Goal: Transaction & Acquisition: Purchase product/service

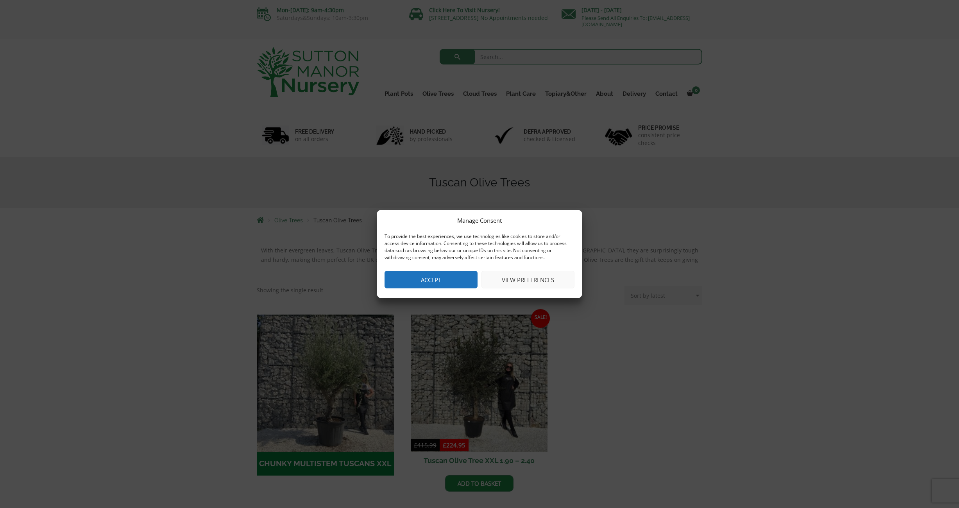
click at [421, 283] on button "Accept" at bounding box center [430, 280] width 93 height 18
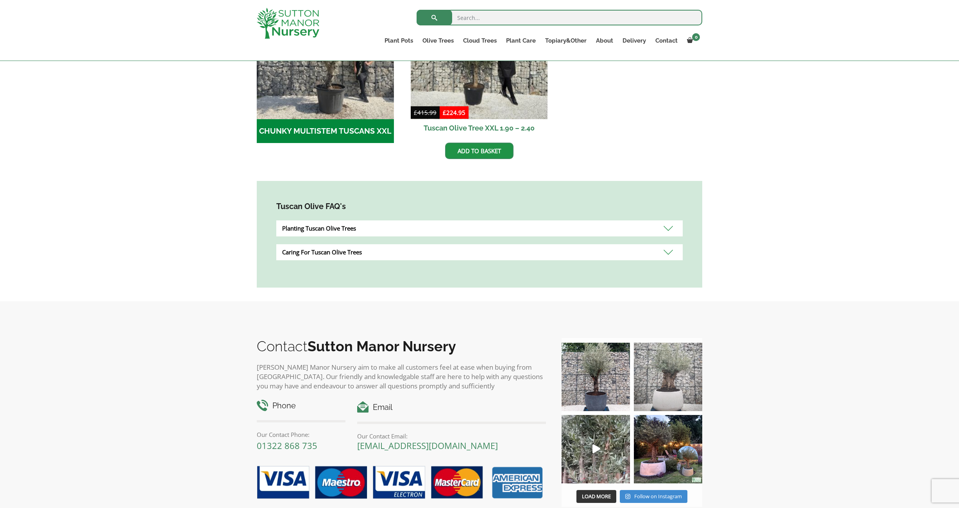
scroll to position [483, 0]
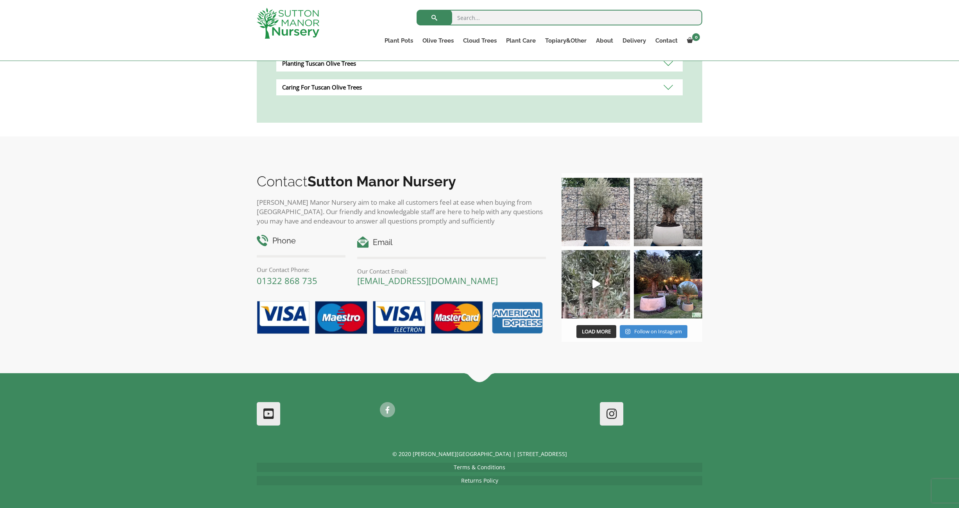
click at [501, 17] on input "search" at bounding box center [559, 18] width 286 height 16
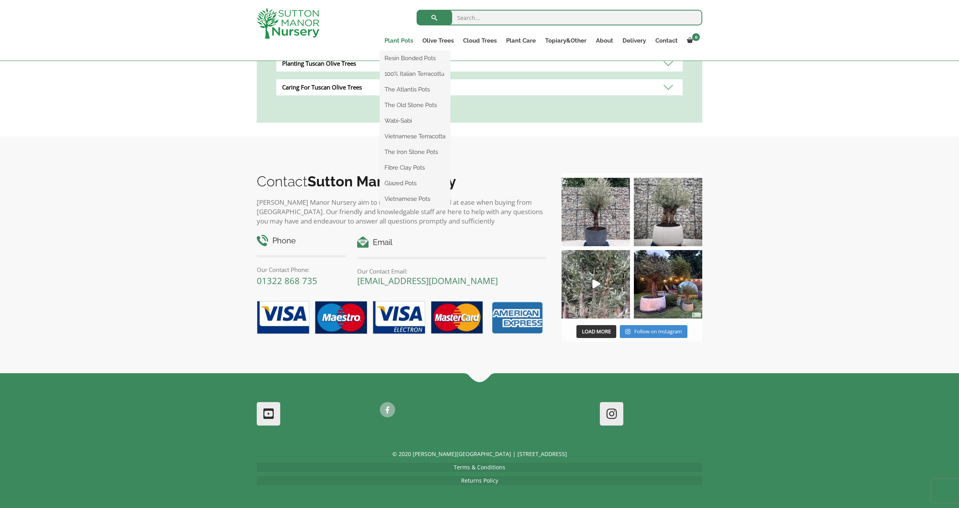
click at [405, 40] on link "Plant Pots" at bounding box center [399, 40] width 38 height 11
click at [396, 42] on link "Plant Pots" at bounding box center [399, 40] width 38 height 11
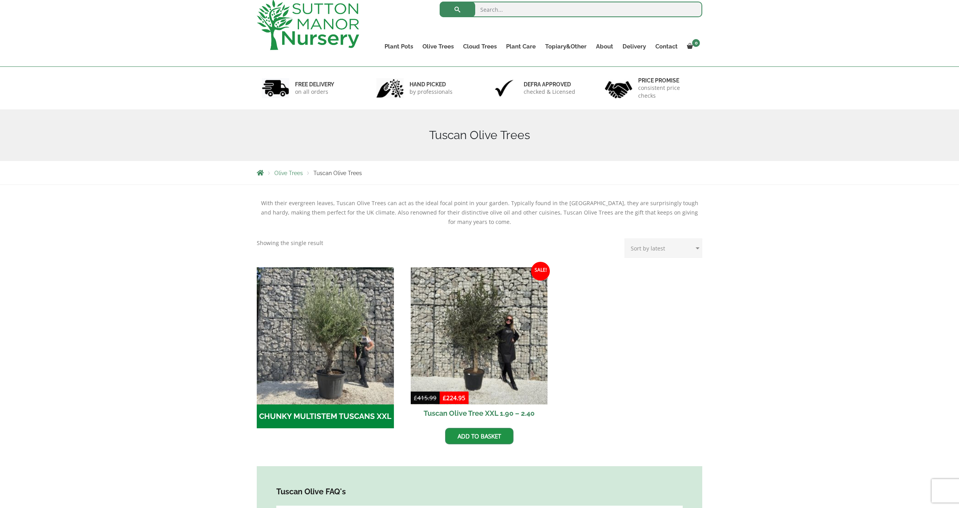
scroll to position [0, 0]
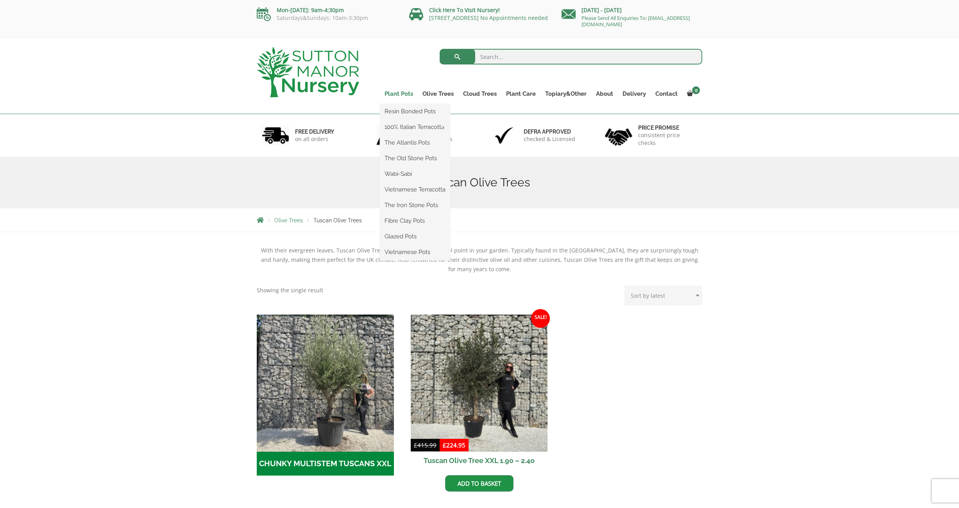
click at [404, 93] on link "Plant Pots" at bounding box center [399, 93] width 38 height 11
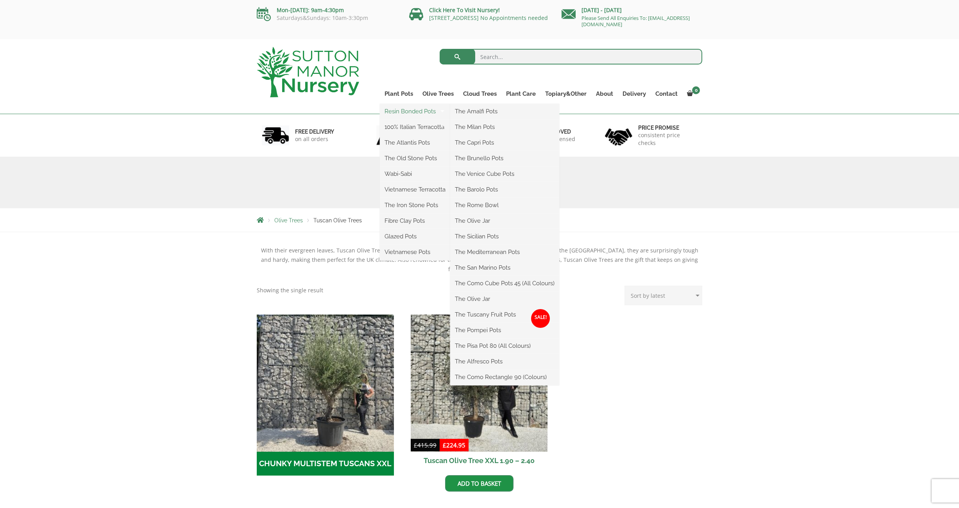
click at [400, 112] on link "Resin Bonded Pots" at bounding box center [415, 111] width 70 height 12
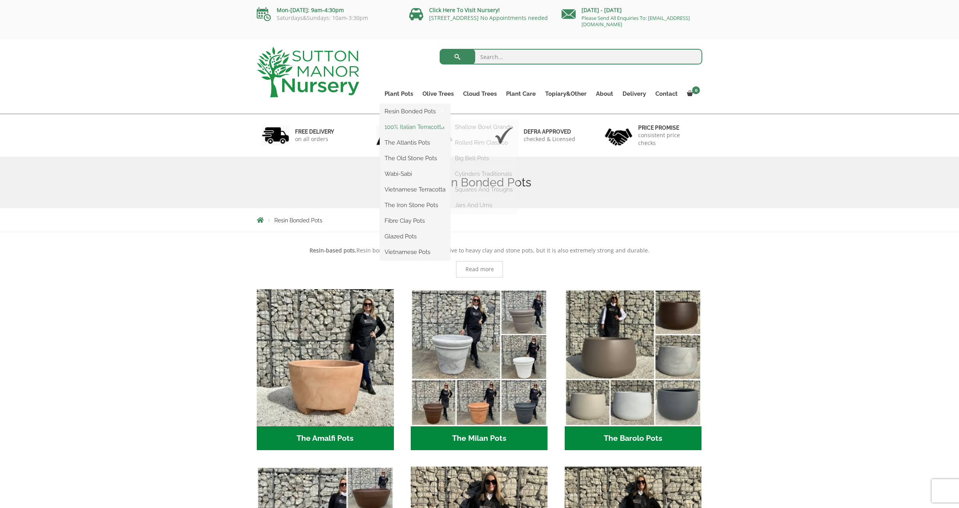
click at [396, 127] on link "100% Italian Terracotta" at bounding box center [415, 127] width 70 height 12
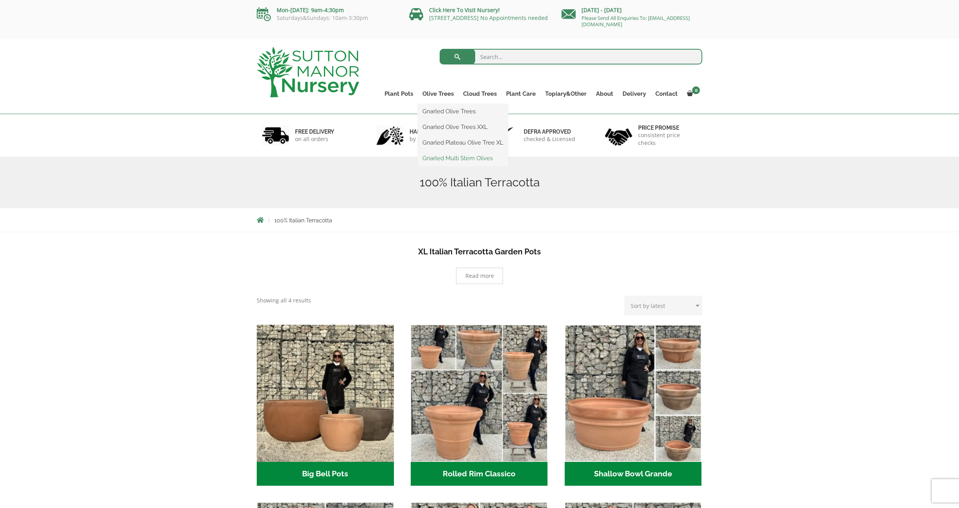
click at [444, 159] on link "Gnarled Multi Stem Olives" at bounding box center [463, 158] width 90 height 12
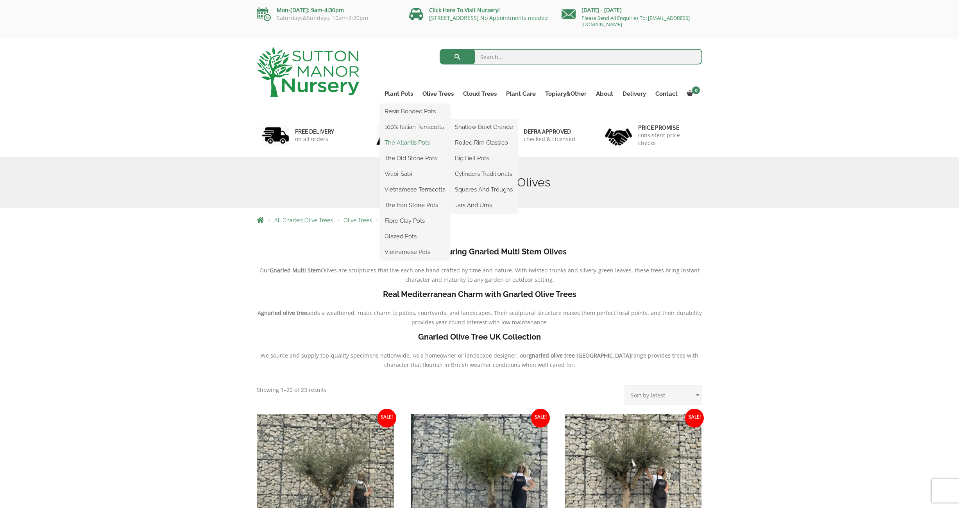
click at [407, 143] on link "The Atlantis Pots" at bounding box center [415, 143] width 70 height 12
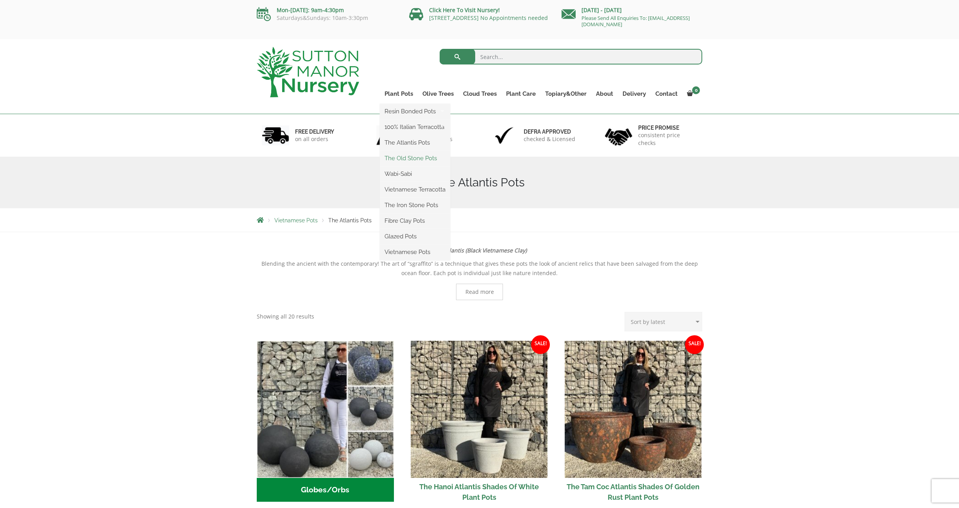
click at [403, 160] on link "The Old Stone Pots" at bounding box center [415, 158] width 70 height 12
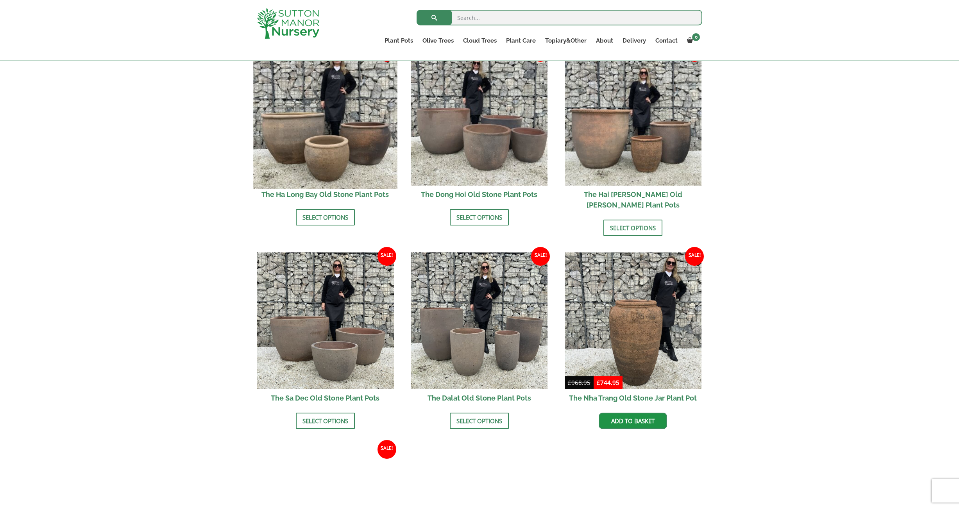
scroll to position [126, 0]
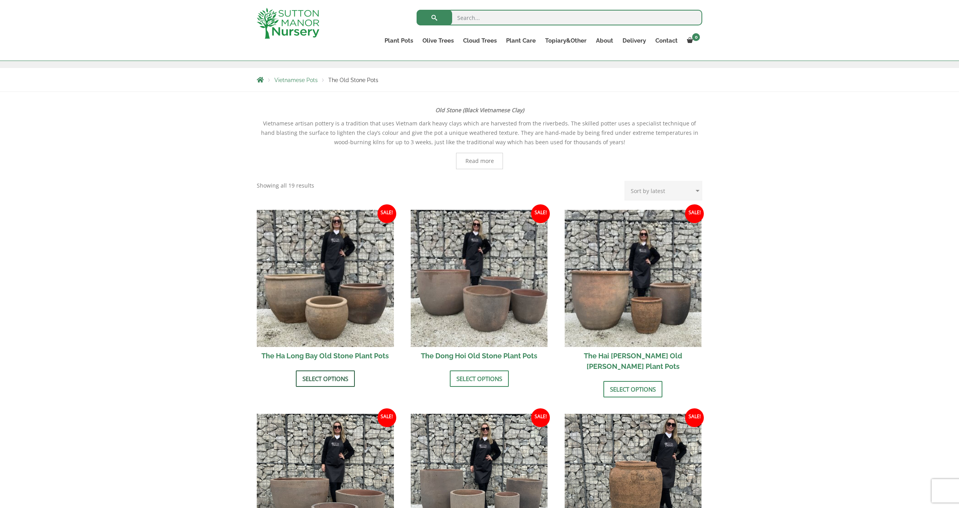
click at [339, 375] on link "Select options" at bounding box center [325, 378] width 59 height 16
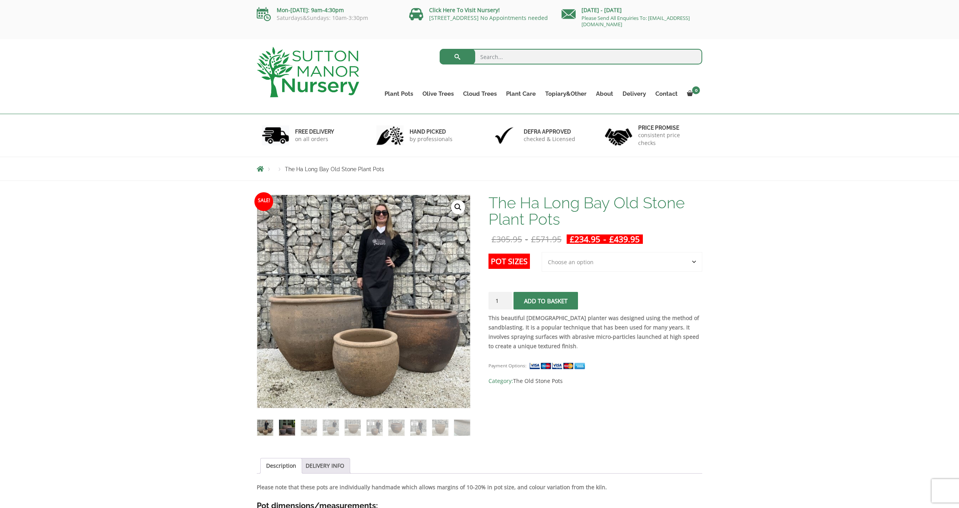
click at [286, 427] on img at bounding box center [287, 428] width 16 height 16
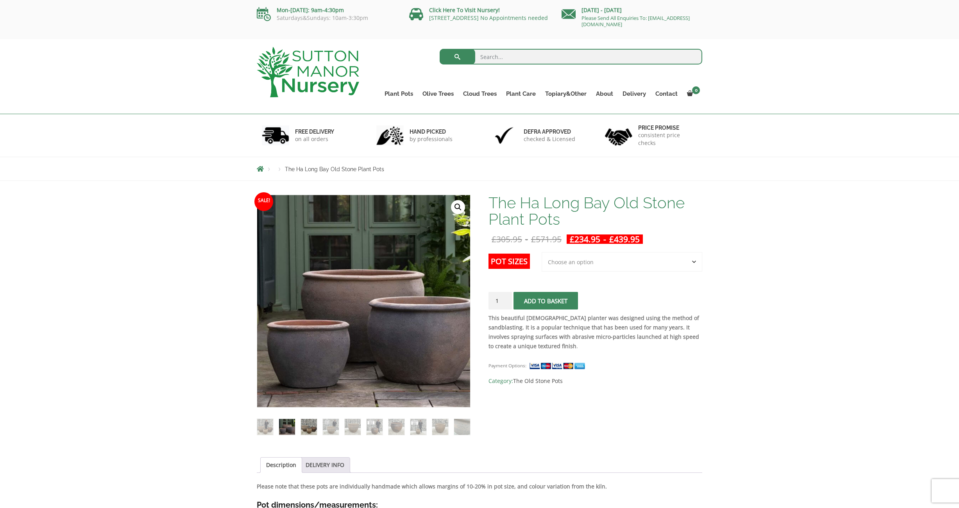
click at [304, 428] on img at bounding box center [309, 427] width 16 height 16
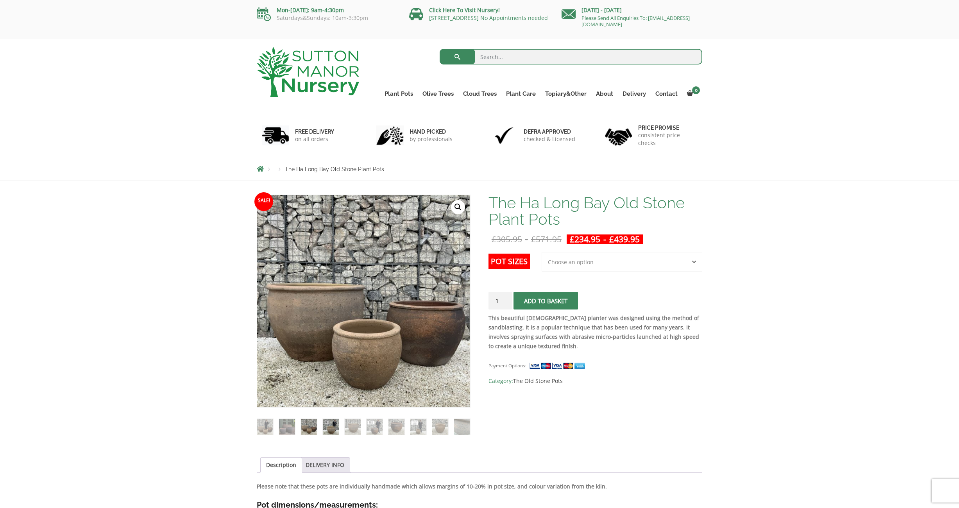
click at [324, 429] on img at bounding box center [331, 427] width 16 height 16
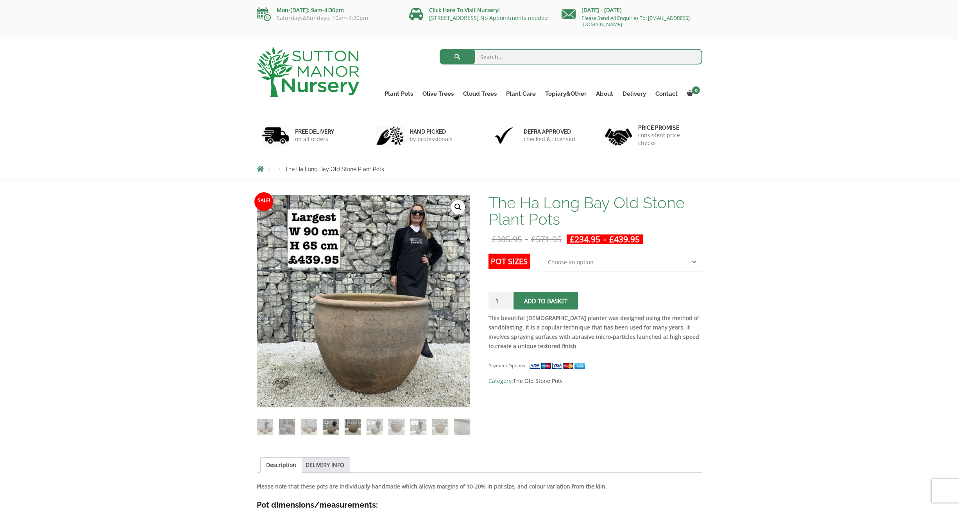
click at [347, 430] on img at bounding box center [353, 427] width 16 height 16
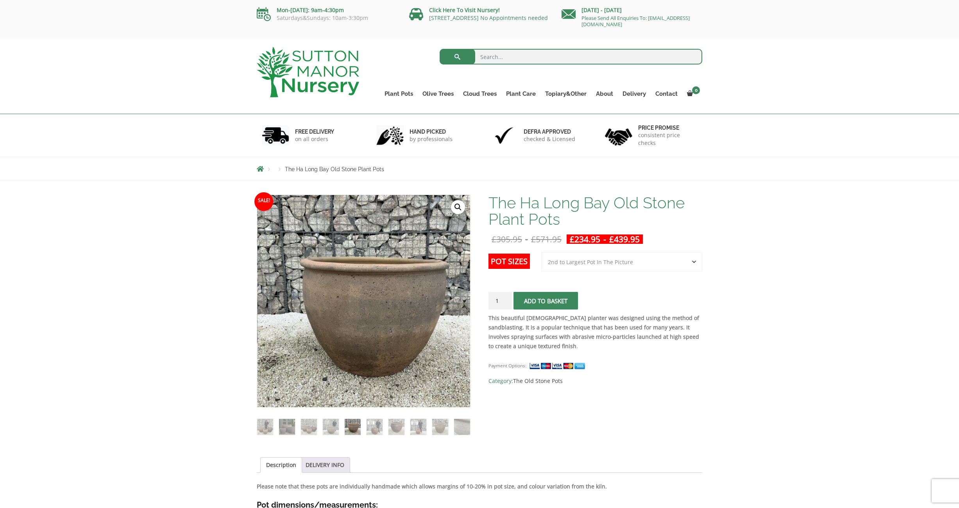
select select "2nd to Largest Pot In The Picture"
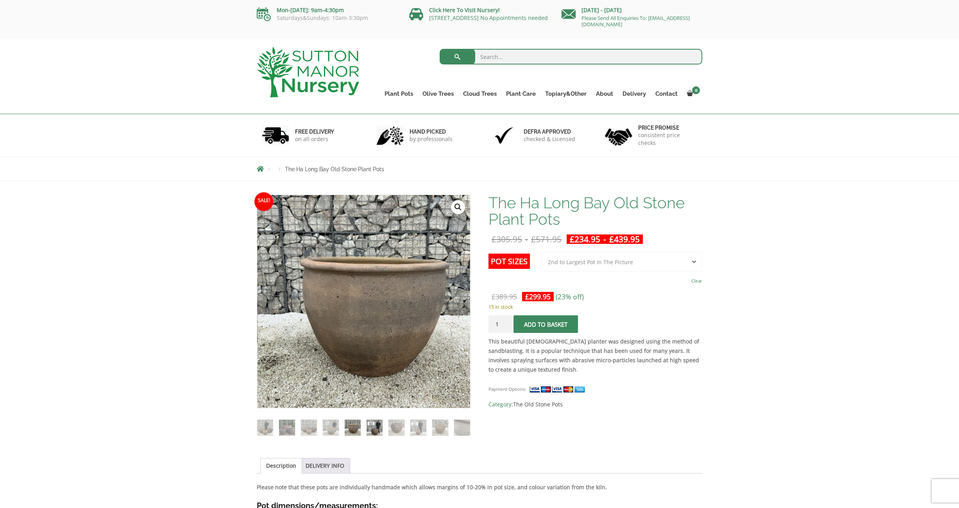
click at [378, 430] on img at bounding box center [374, 428] width 16 height 16
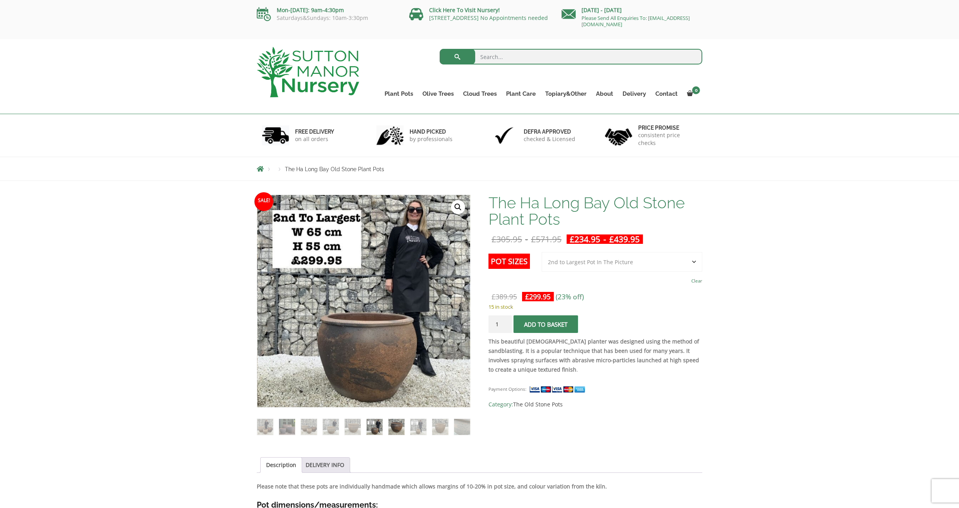
click at [395, 430] on img at bounding box center [396, 427] width 16 height 16
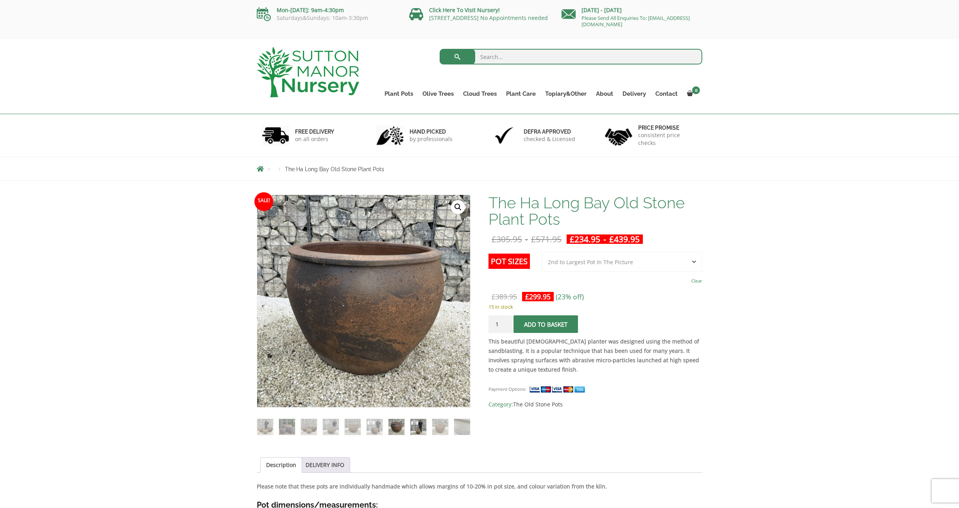
click at [412, 430] on img at bounding box center [418, 427] width 16 height 16
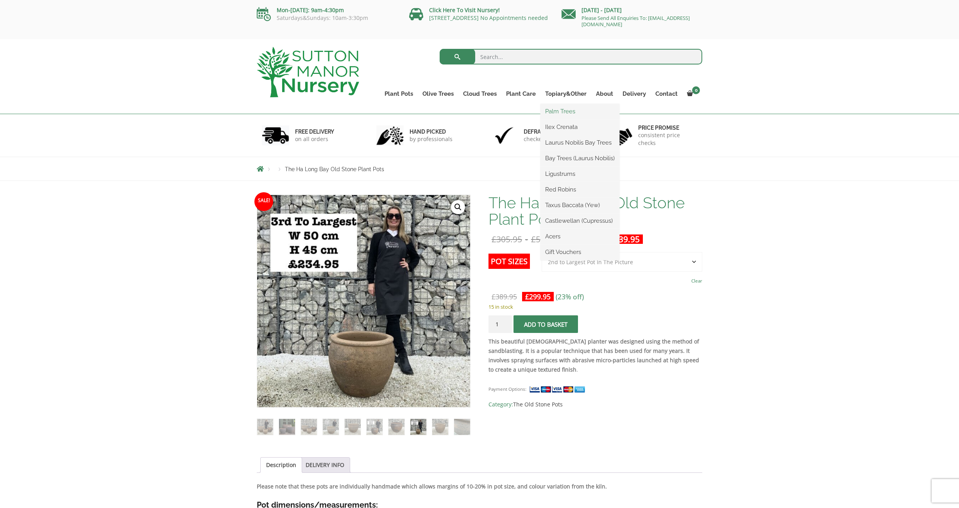
click at [557, 112] on link "Palm Trees" at bounding box center [579, 111] width 79 height 12
